Goal: Information Seeking & Learning: Learn about a topic

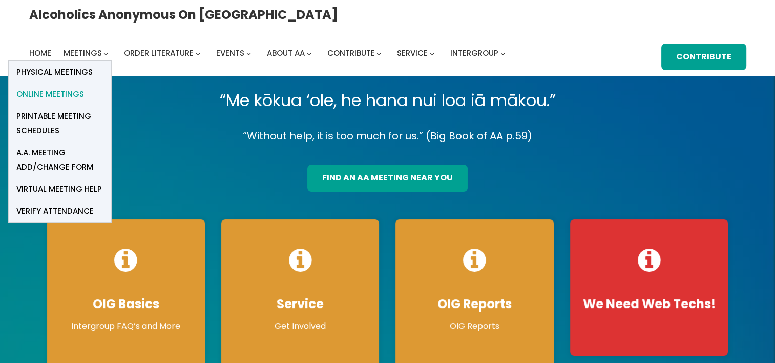
click at [84, 87] on span "Online Meetings" at bounding box center [50, 94] width 68 height 14
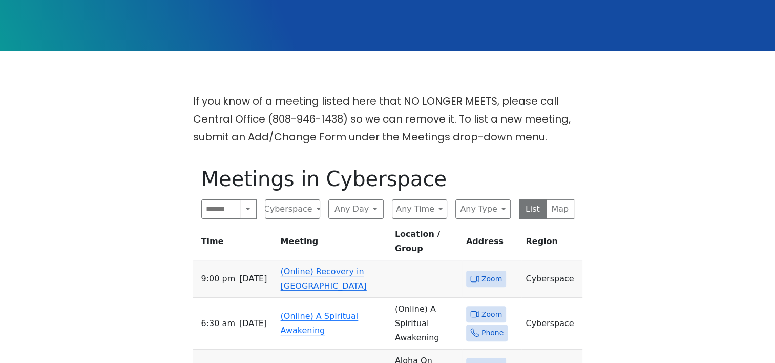
scroll to position [205, 0]
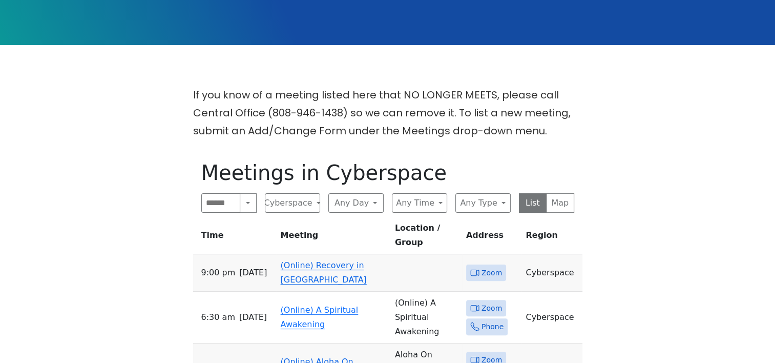
click at [338, 260] on link "(Online) Recovery in Da House" at bounding box center [324, 272] width 86 height 24
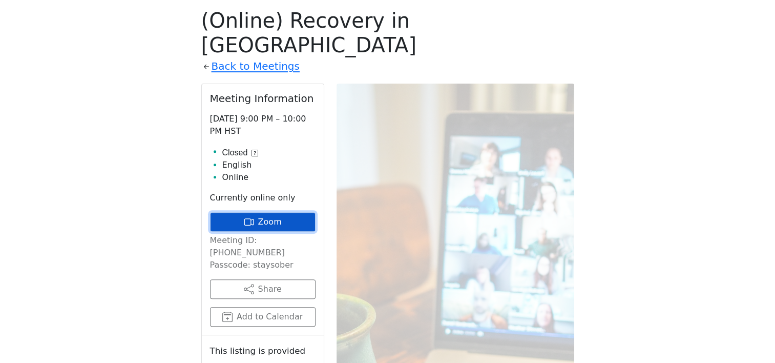
click at [273, 212] on link "Zoom" at bounding box center [263, 221] width 106 height 19
